Goal: Transaction & Acquisition: Purchase product/service

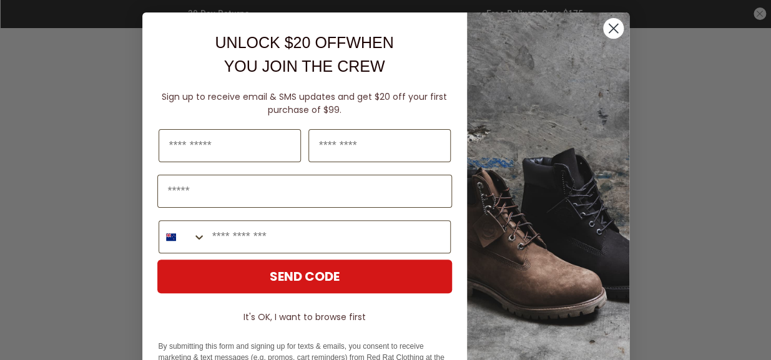
click at [610, 27] on circle "Close dialog" at bounding box center [612, 28] width 21 height 21
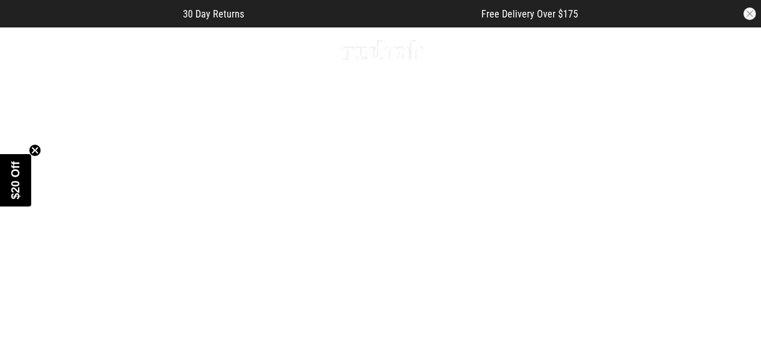
click at [12, 46] on icon at bounding box center [17, 50] width 16 height 21
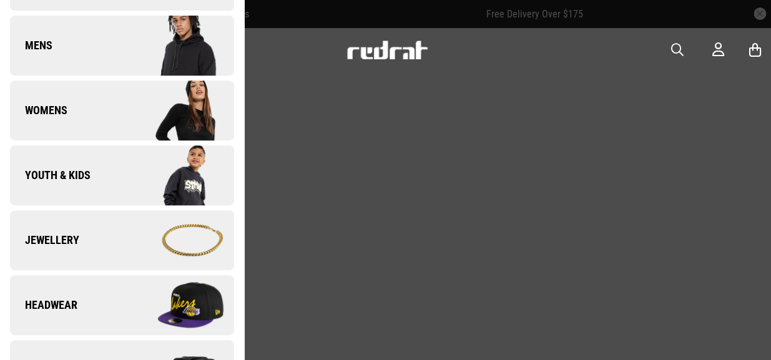
scroll to position [185, 0]
click at [81, 179] on span "Youth & Kids" at bounding box center [50, 174] width 81 height 15
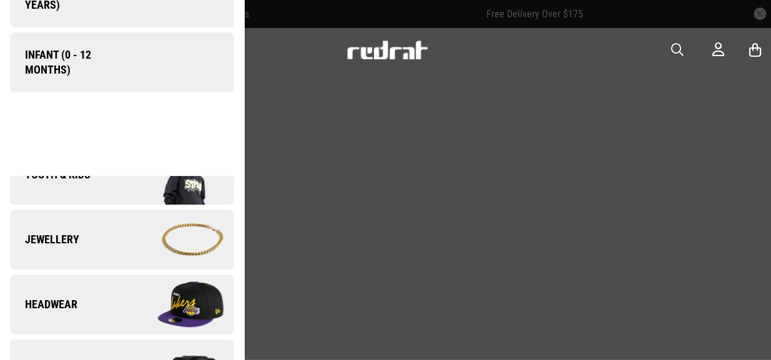
scroll to position [0, 0]
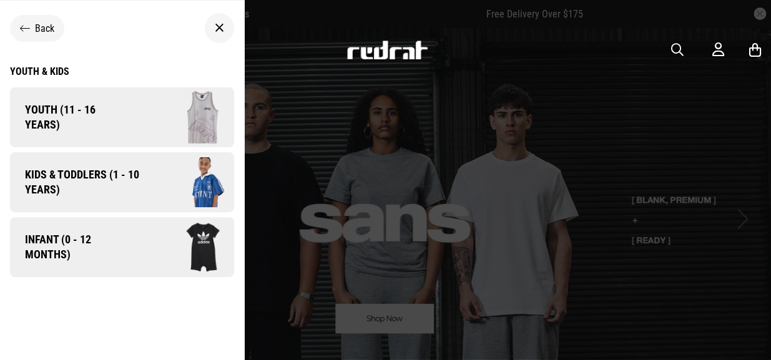
click at [93, 252] on span "Infant (0 - 12 months)" at bounding box center [70, 247] width 120 height 30
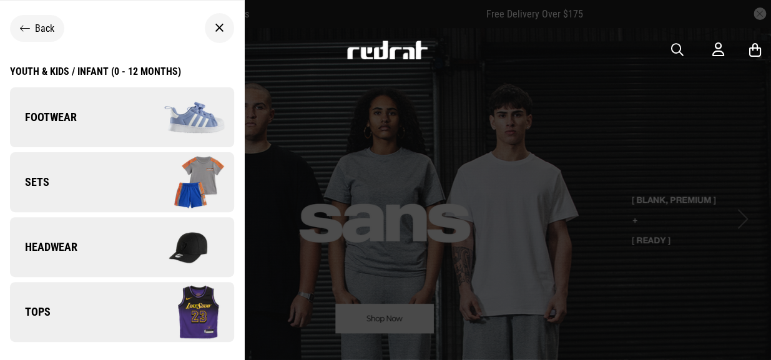
click at [112, 173] on link "Sets" at bounding box center [122, 182] width 224 height 60
